Goal: Information Seeking & Learning: Learn about a topic

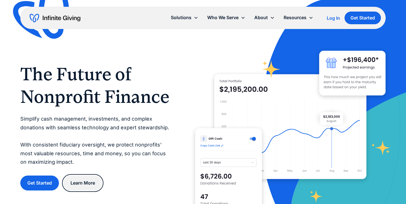
click at [81, 183] on link "Learn More" at bounding box center [82, 183] width 39 height 15
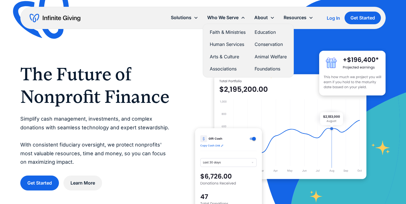
click at [226, 56] on link "Arts & Culture" at bounding box center [228, 57] width 36 height 8
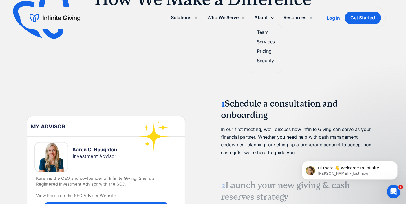
click at [260, 31] on link "Team" at bounding box center [266, 32] width 18 height 8
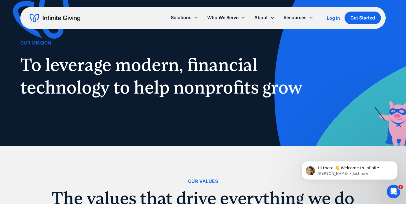
scroll to position [16, 0]
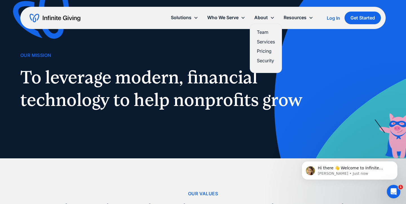
click at [266, 42] on link "Services" at bounding box center [266, 42] width 18 height 8
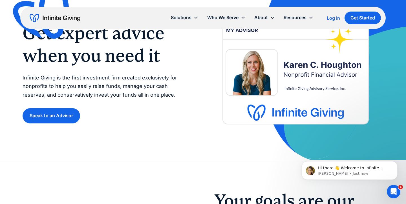
scroll to position [40, 0]
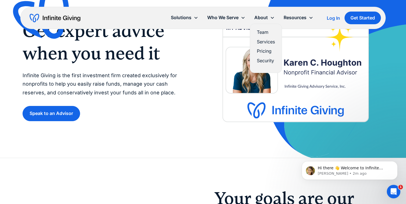
click at [265, 52] on link "Pricing" at bounding box center [266, 51] width 18 height 8
